Goal: Check status: Check status

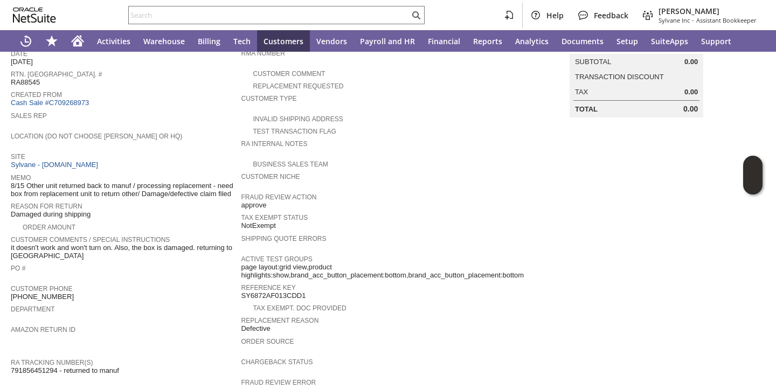
scroll to position [107, 0]
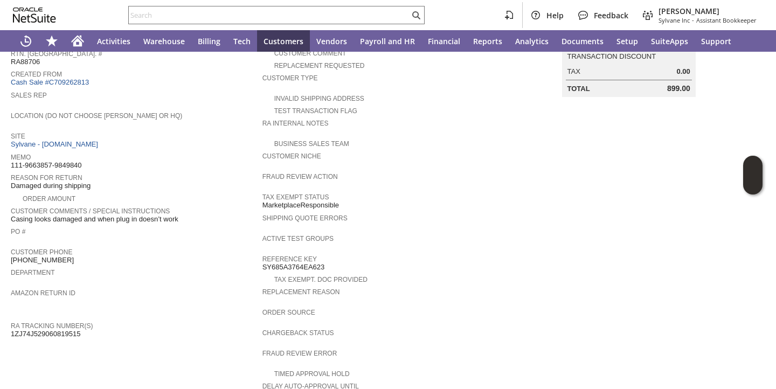
scroll to position [128, 0]
click at [43, 334] on span "1ZJ74J529060819515" at bounding box center [46, 332] width 70 height 9
copy span "1ZJ74J529060819515"
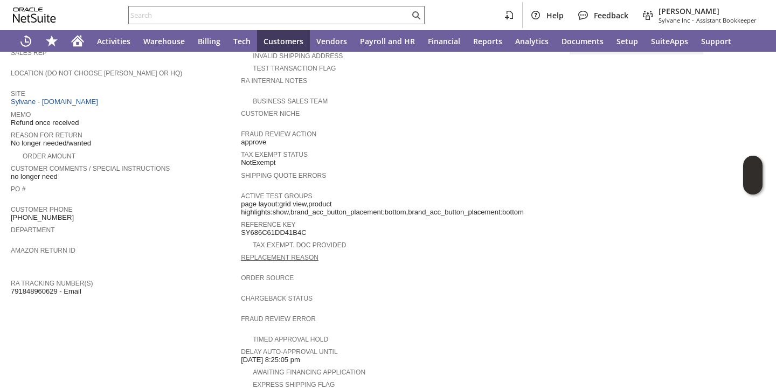
scroll to position [423, 0]
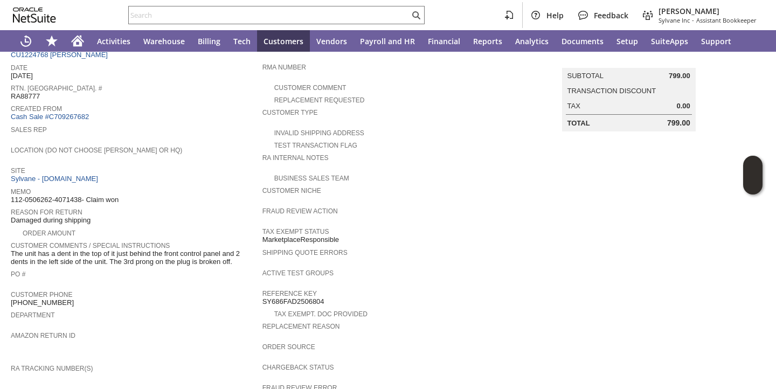
scroll to position [415, 0]
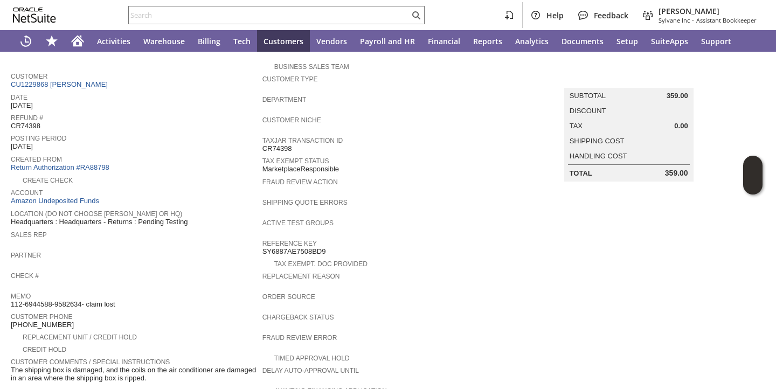
scroll to position [93, 0]
